Goal: Check status: Check status

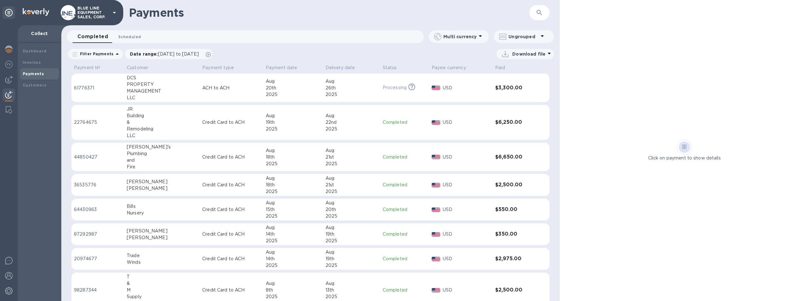
click at [129, 36] on span "Scheduled 0" at bounding box center [129, 36] width 23 height 7
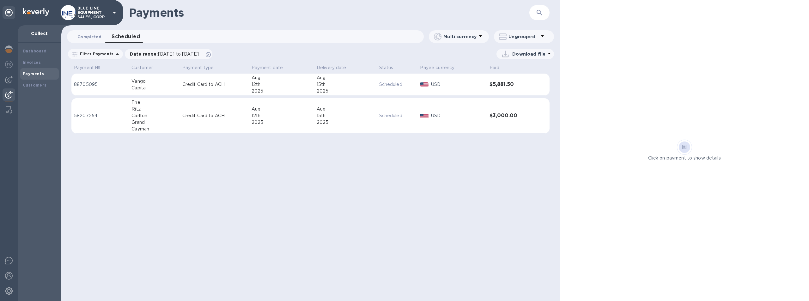
click at [86, 35] on span "Completed 0" at bounding box center [89, 36] width 24 height 7
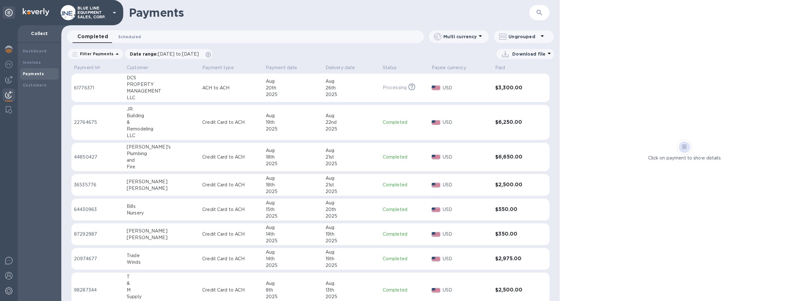
click at [130, 34] on span "Scheduled 0" at bounding box center [129, 36] width 23 height 7
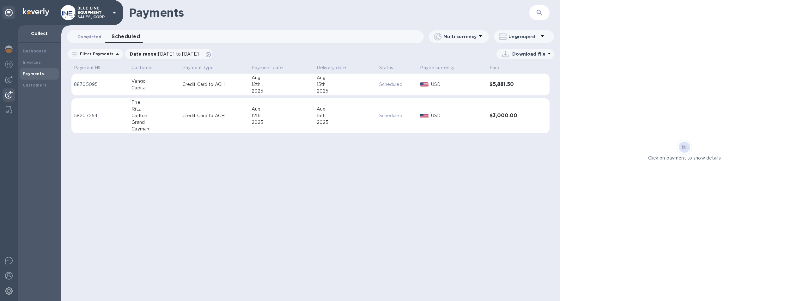
click at [88, 34] on span "Completed 0" at bounding box center [89, 36] width 24 height 7
